Goal: Check status: Check status

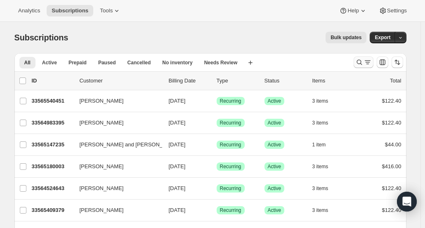
click at [361, 64] on icon "Search and filter results" at bounding box center [359, 62] width 5 height 5
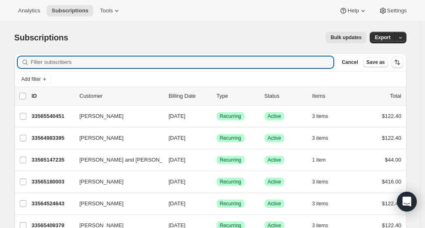
paste input "John DiMercurio"
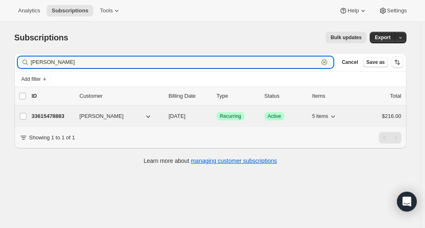
type input "John DiMercurio"
click at [48, 121] on div "33615478883 John DiMercurio 09/10/2025 Success Recurring Success Active 5 items…" at bounding box center [217, 117] width 370 height 12
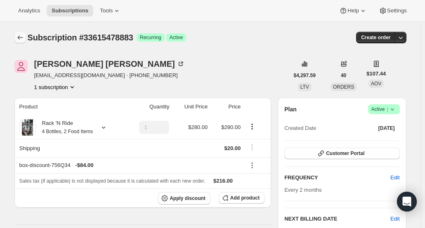
click at [26, 38] on button "Subscriptions" at bounding box center [20, 38] width 12 height 12
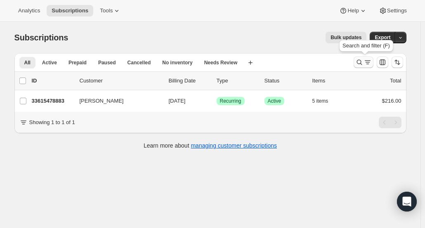
click at [362, 64] on icon "Search and filter results" at bounding box center [360, 62] width 8 height 8
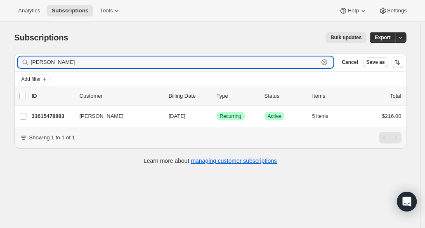
click at [329, 64] on icon "button" at bounding box center [324, 62] width 8 height 8
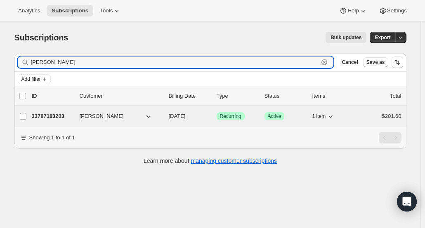
type input "[PERSON_NAME]"
click at [57, 115] on p "33787183203" at bounding box center [52, 116] width 41 height 8
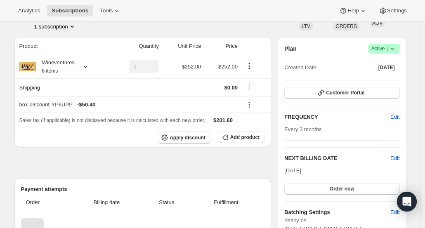
scroll to position [62, 0]
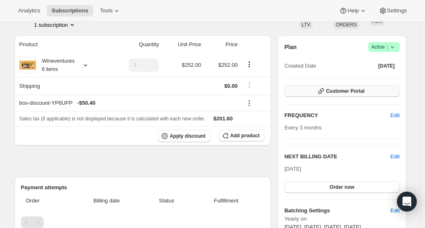
click at [359, 90] on span "Customer Portal" at bounding box center [345, 91] width 38 height 7
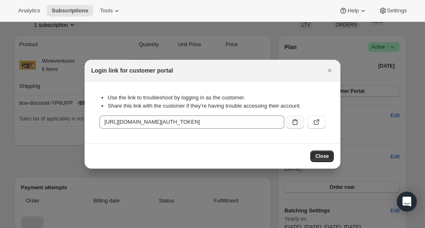
click at [292, 123] on icon ":rq2:" at bounding box center [295, 122] width 8 height 8
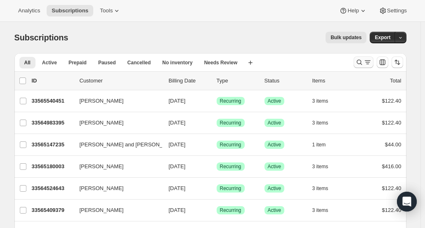
click at [361, 61] on icon "Search and filter results" at bounding box center [360, 62] width 8 height 8
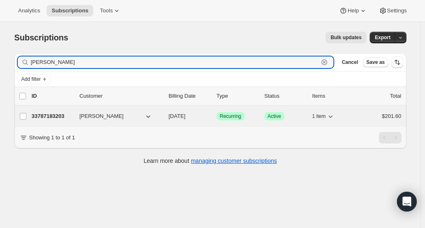
type input "[PERSON_NAME]"
click at [54, 113] on p "33787183203" at bounding box center [52, 116] width 41 height 8
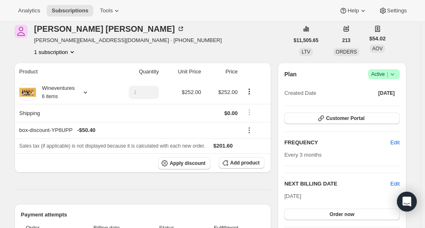
scroll to position [38, 0]
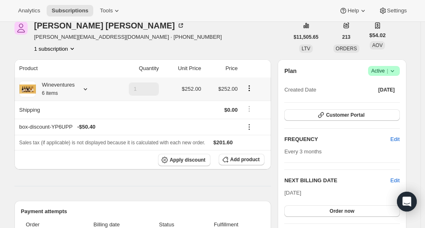
click at [75, 92] on div "Wineventures 6 items" at bounding box center [55, 89] width 39 height 17
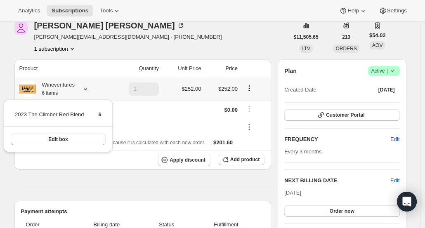
click at [75, 92] on div "Wineventures 6 items" at bounding box center [55, 89] width 39 height 17
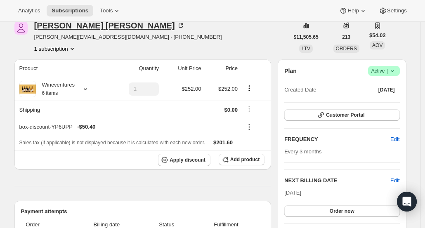
click at [58, 27] on div "[PERSON_NAME]" at bounding box center [109, 25] width 151 height 8
